Goal: Book appointment/travel/reservation

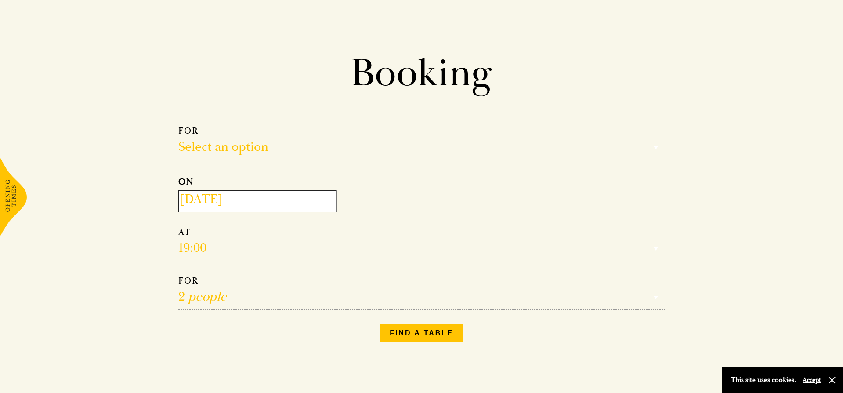
click at [201, 236] on select "Reservation time" at bounding box center [421, 243] width 487 height 35
click at [200, 248] on select "Reservation time" at bounding box center [421, 243] width 487 height 35
click at [221, 141] on select "Select an option Lunch Dinner Afternoon Tea" at bounding box center [421, 142] width 487 height 35
click at [178, 125] on select "Select an option Lunch Dinner Afternoon Tea" at bounding box center [421, 142] width 487 height 35
click at [213, 148] on select "Select an option Lunch Dinner Afternoon Tea" at bounding box center [421, 142] width 487 height 35
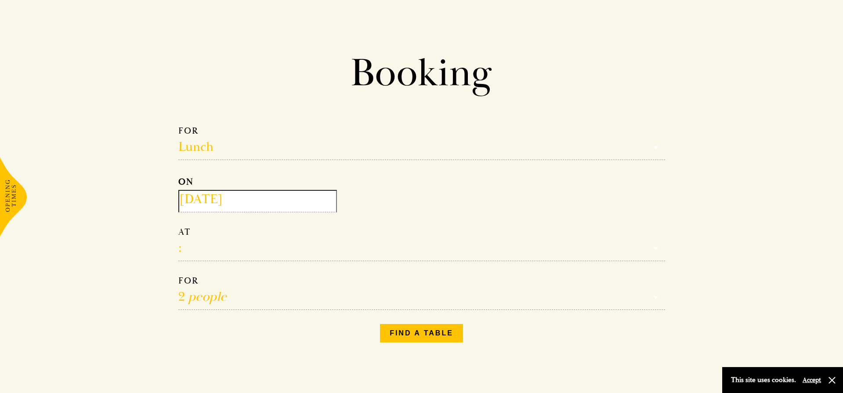
select select "161949"
click at [178, 125] on select "Select an option Lunch Dinner Afternoon Tea" at bounding box center [421, 142] width 487 height 35
click at [198, 246] on select "12:30 13:00 13:30 14:00 14:30 15:00 15:30 16:00 16:30" at bounding box center [421, 243] width 487 height 35
select select "13:30"
click at [178, 226] on select "12:30 13:00 13:30 14:00 14:30 15:00 15:30 16:00 16:30" at bounding box center [421, 243] width 487 height 35
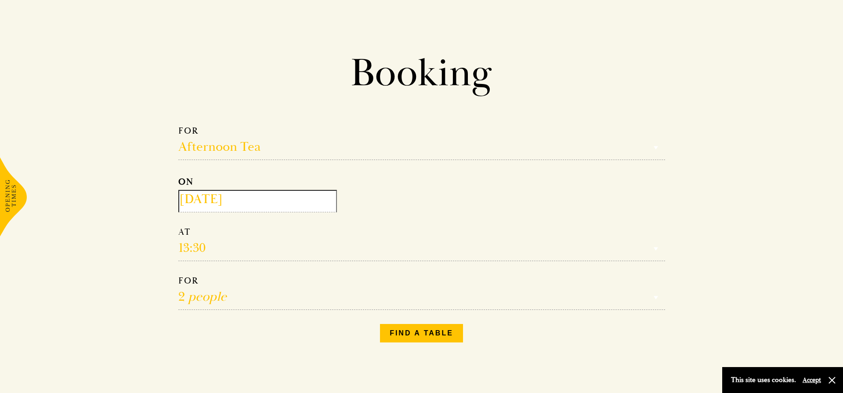
click at [198, 291] on select "1 person 2 people 3 people 4 people 5 people 6 people 7 people 8 people 9 peopl…" at bounding box center [421, 292] width 487 height 35
select select "8"
click at [178, 275] on select "1 person 2 people 3 people 4 people 5 people 6 people 7 people 8 people 9 peopl…" at bounding box center [421, 292] width 487 height 35
click at [395, 329] on button "Find a table" at bounding box center [421, 333] width 83 height 18
click at [813, 378] on button "Accept" at bounding box center [812, 380] width 18 height 8
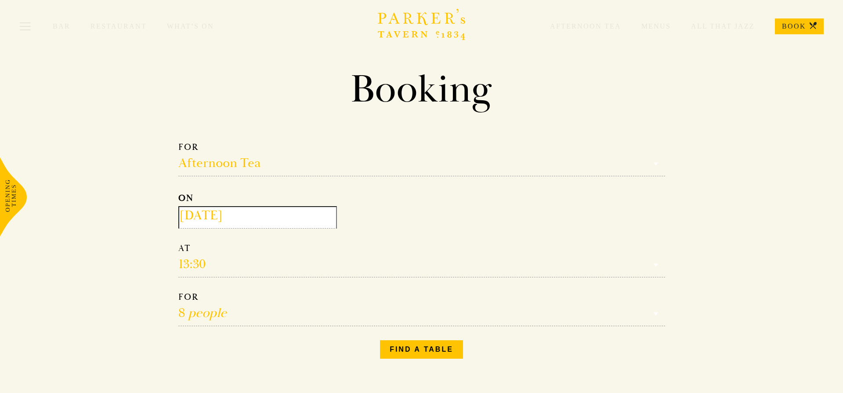
click at [391, 28] on icon "Brasserie Restaurant Cambridge | Parker's Tavern Cambridge Parker's Tavern is a…" at bounding box center [422, 24] width 88 height 31
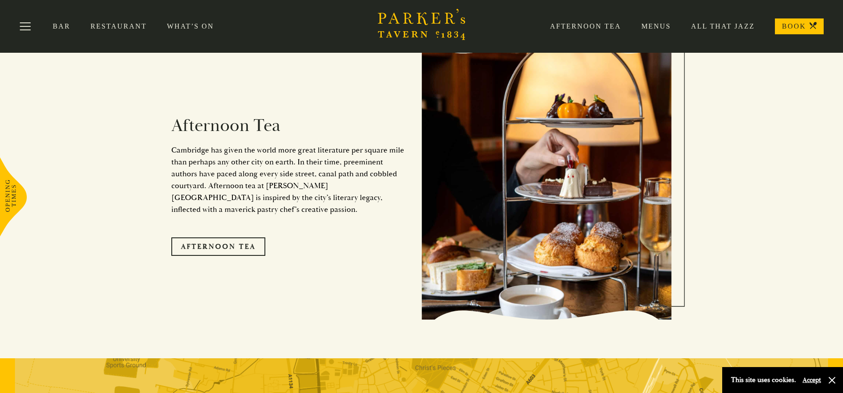
scroll to position [1473, 0]
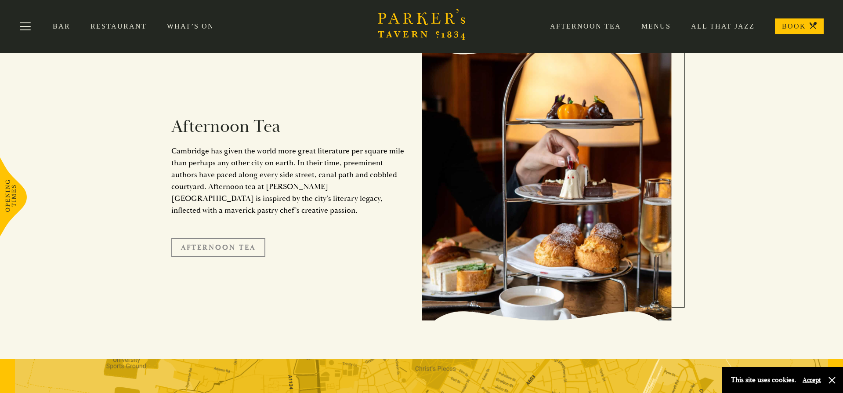
click at [235, 238] on link "Afternoon Tea" at bounding box center [218, 247] width 94 height 18
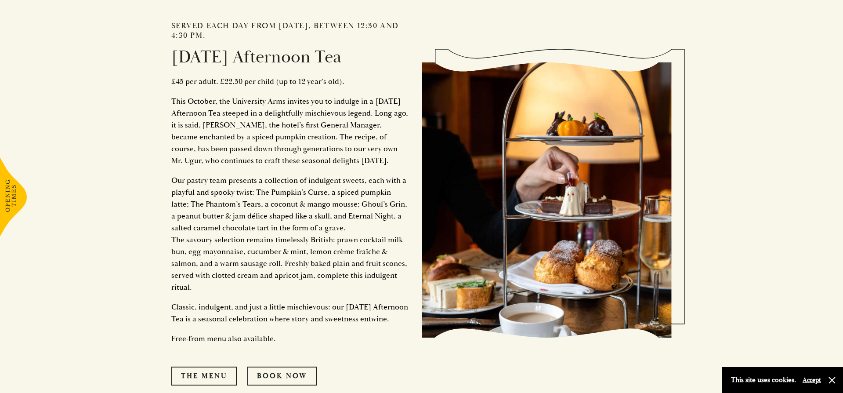
scroll to position [924, 0]
